Goal: Transaction & Acquisition: Download file/media

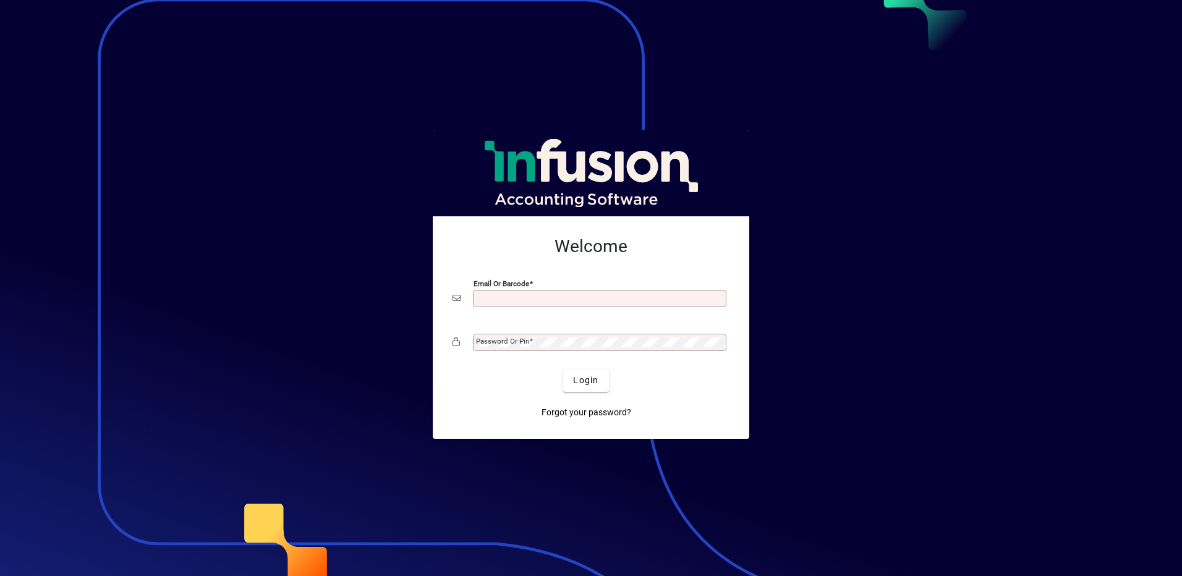
click at [508, 297] on input "Email or Barcode" at bounding box center [601, 299] width 250 height 10
click at [503, 296] on input "Email or Barcode" at bounding box center [601, 299] width 250 height 10
type input "**********"
click at [508, 341] on mat-label "Password or Pin" at bounding box center [502, 341] width 53 height 9
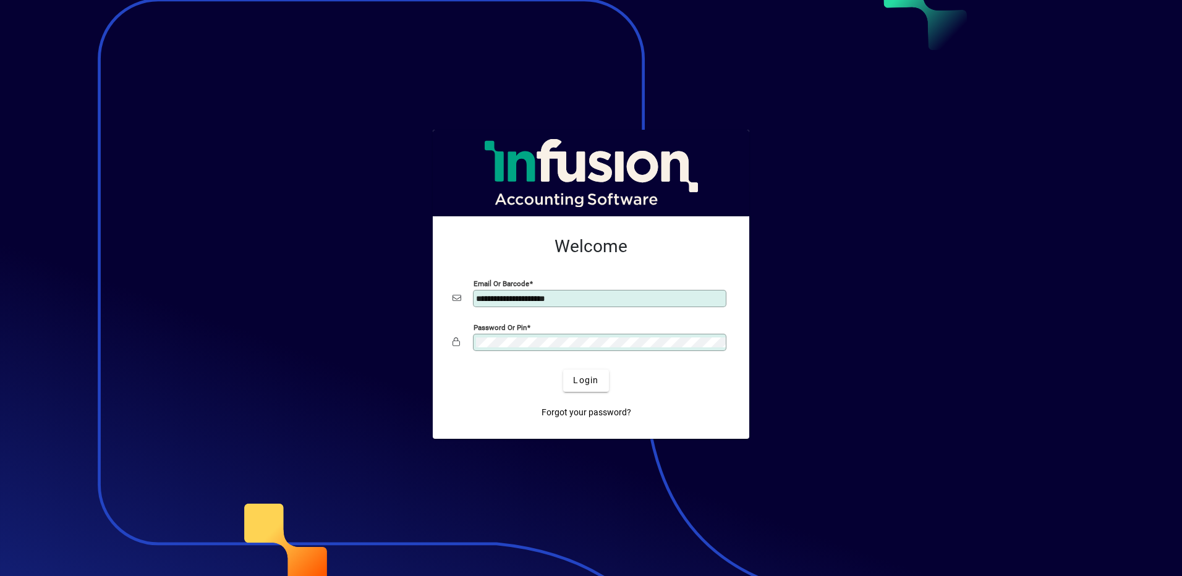
click at [563, 370] on button "Login" at bounding box center [585, 381] width 45 height 22
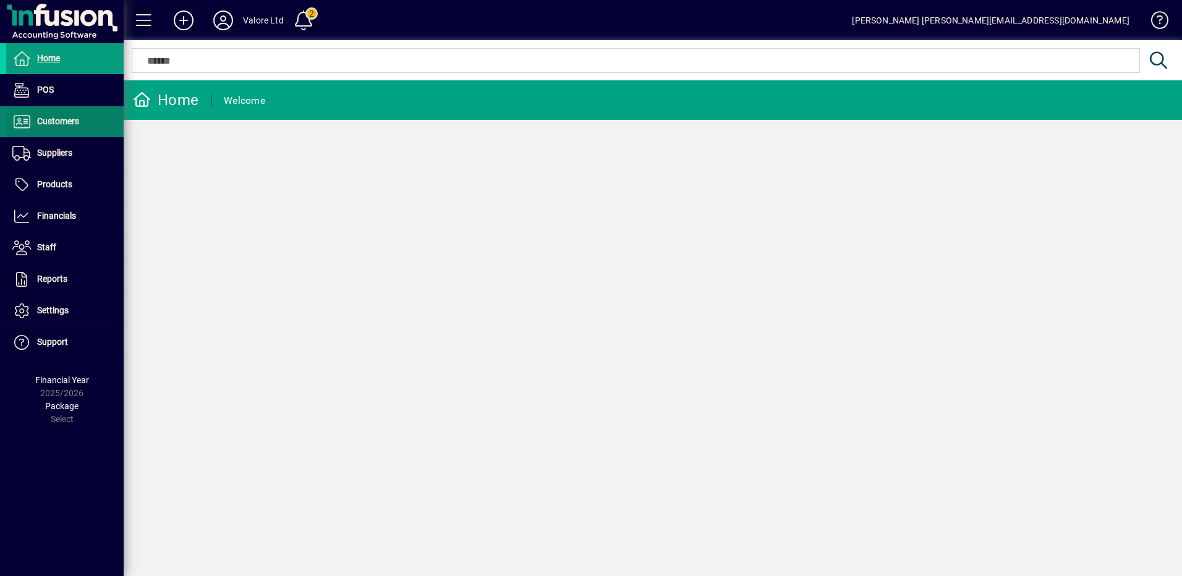
click at [78, 125] on span "Customers" at bounding box center [58, 121] width 42 height 10
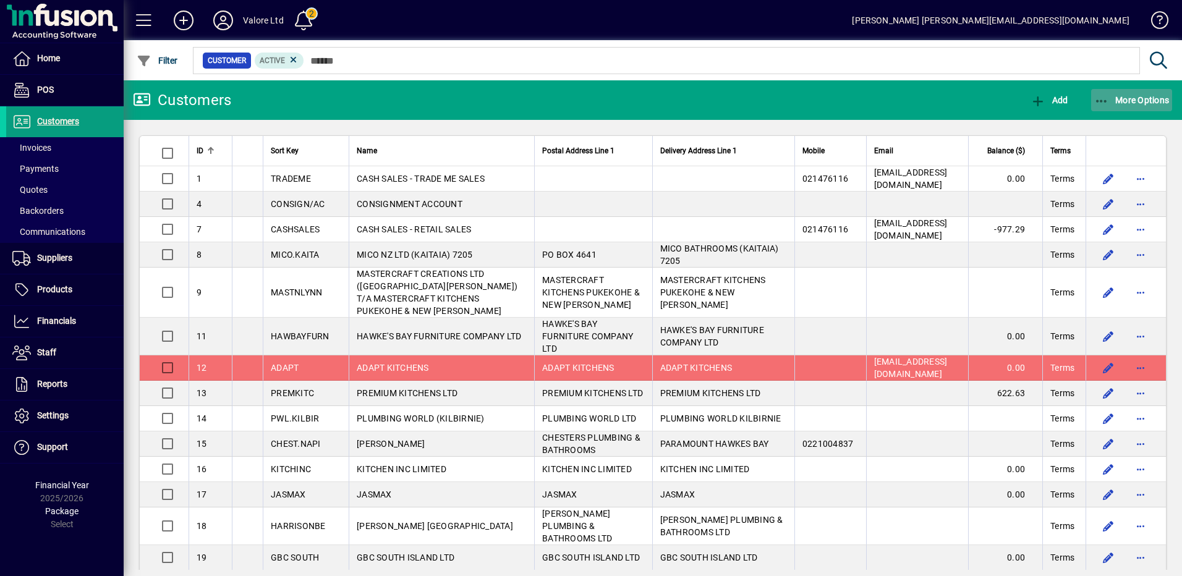
click at [1108, 102] on icon "button" at bounding box center [1101, 101] width 15 height 12
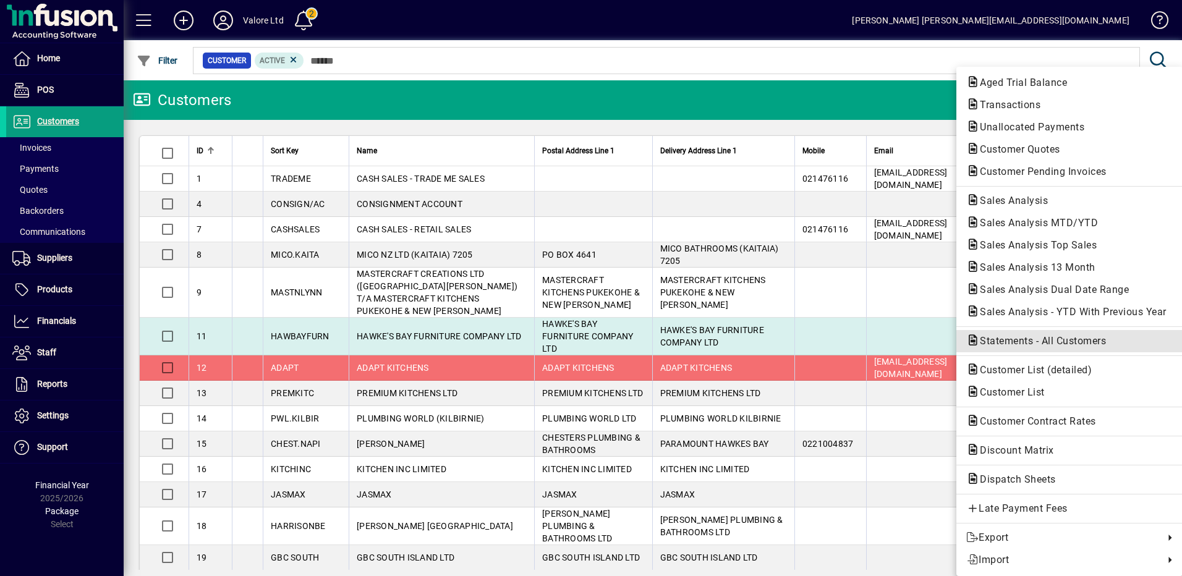
click at [1026, 342] on span "Statements - All Customers" at bounding box center [1039, 341] width 146 height 12
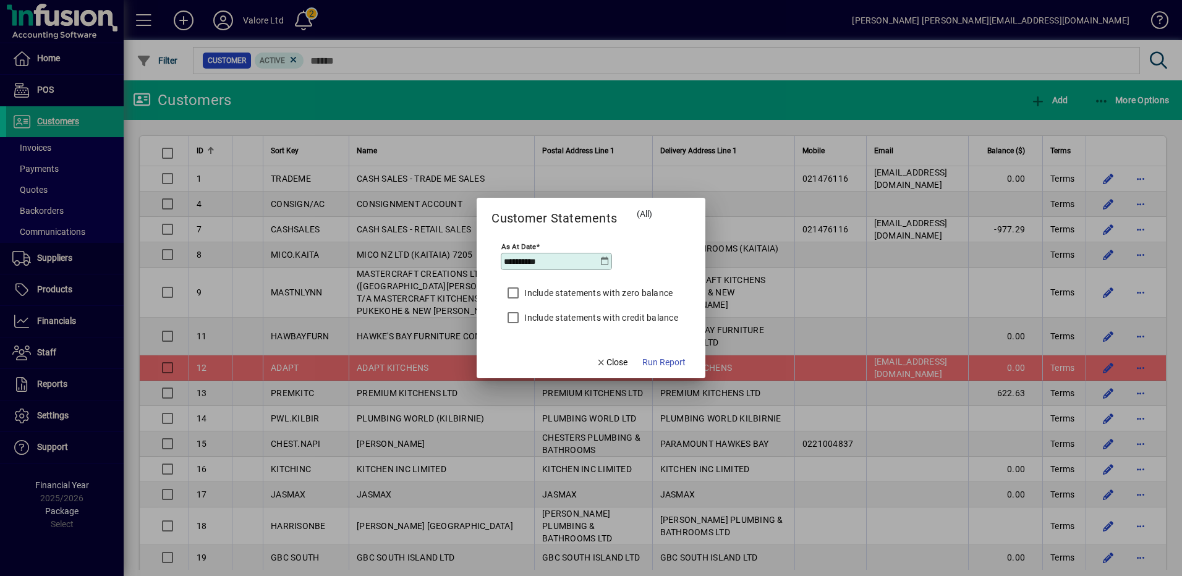
click at [604, 260] on icon at bounding box center [605, 262] width 10 height 10
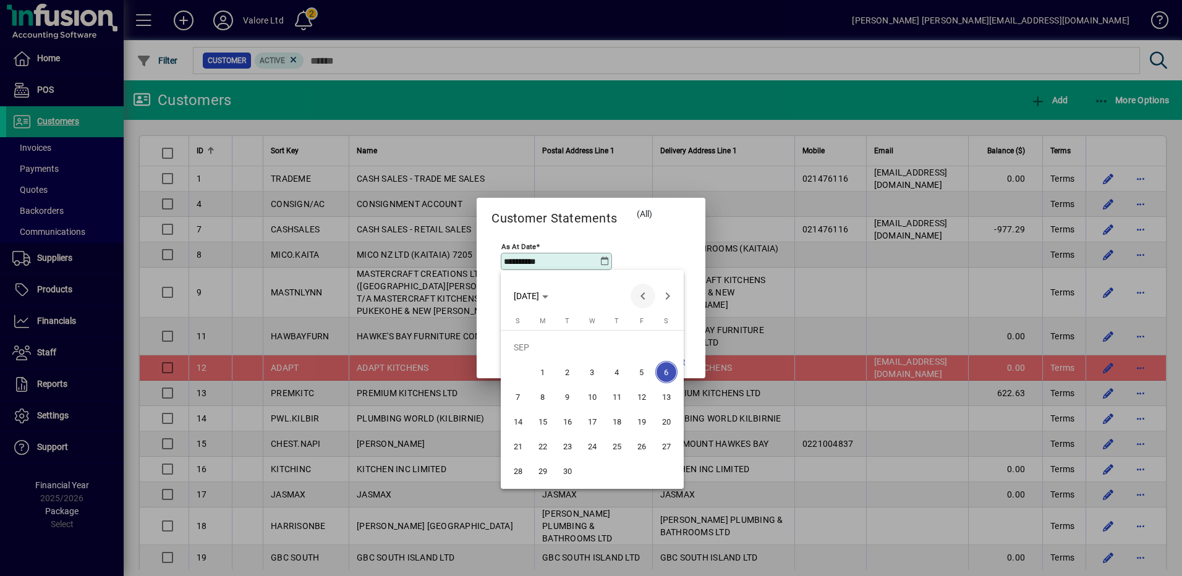
click at [643, 301] on span "Previous month" at bounding box center [643, 296] width 25 height 25
click at [519, 468] on span "31" at bounding box center [518, 471] width 22 height 22
type input "**********"
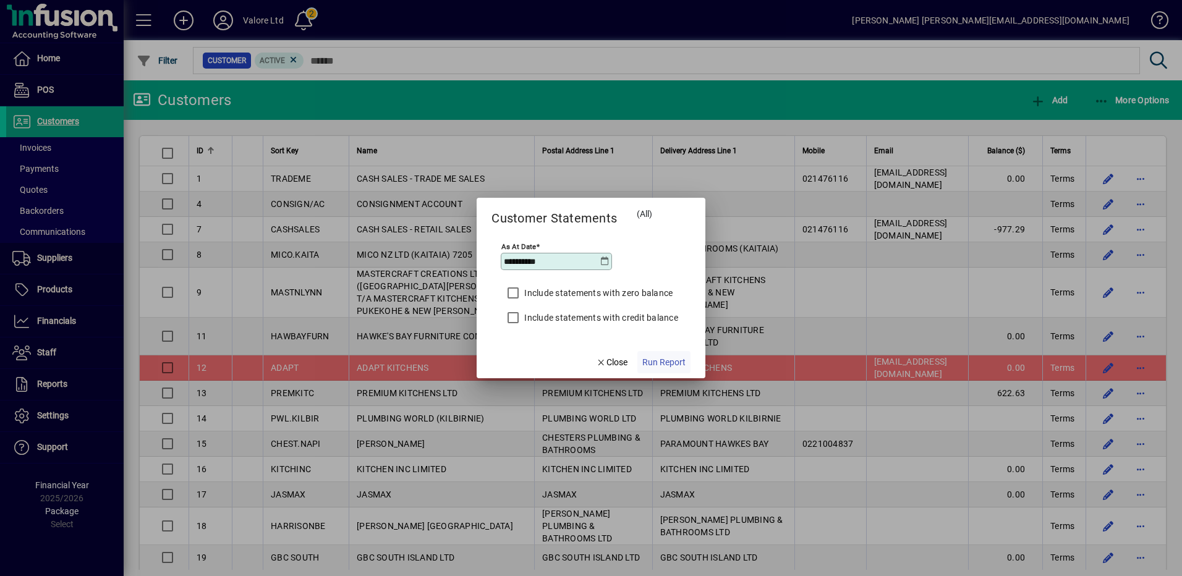
click at [670, 360] on span "Run Report" at bounding box center [663, 362] width 43 height 13
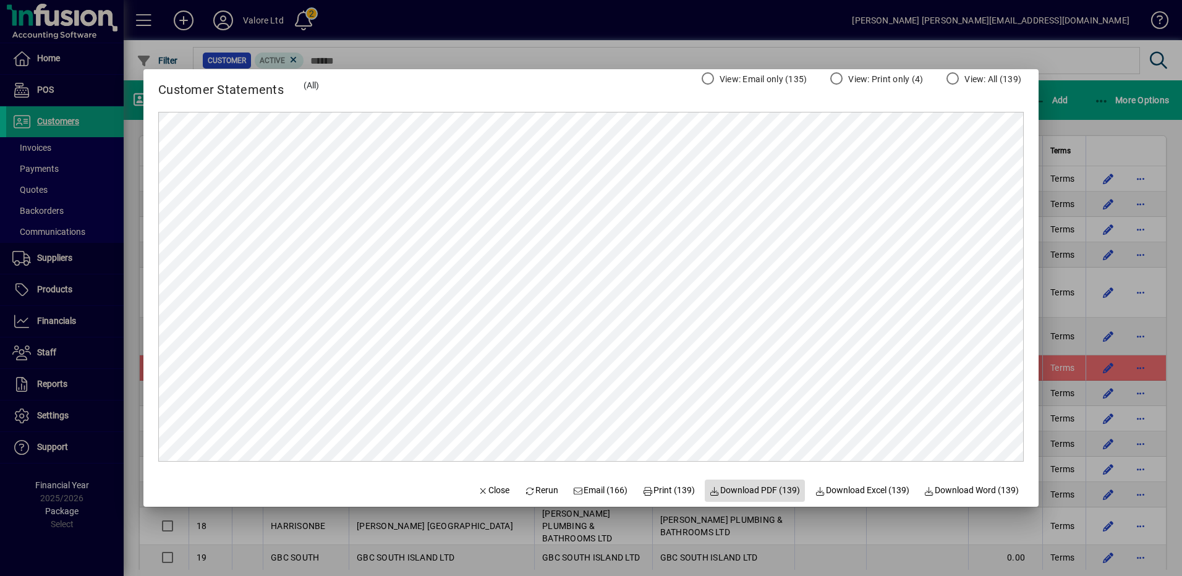
click at [748, 490] on span "Download PDF (139)" at bounding box center [755, 490] width 91 height 13
click at [610, 56] on div at bounding box center [591, 288] width 1182 height 576
